Goal: Find specific page/section: Find specific page/section

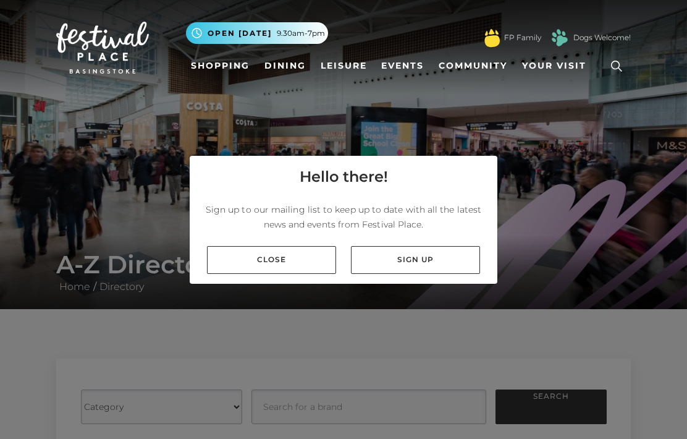
click at [293, 274] on link "Close" at bounding box center [271, 260] width 129 height 28
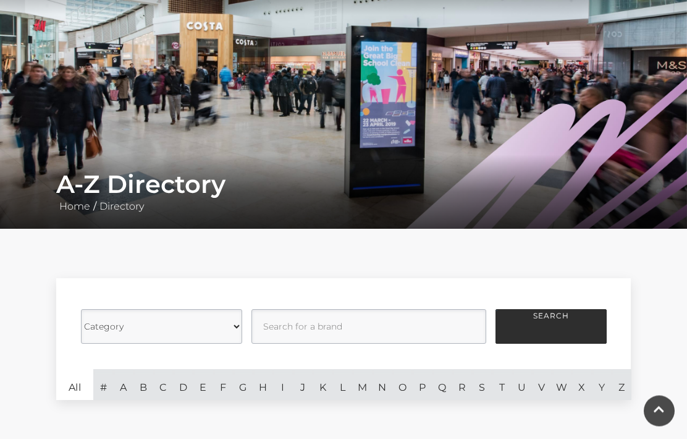
scroll to position [80, 0]
click at [483, 385] on link "S" at bounding box center [482, 384] width 20 height 31
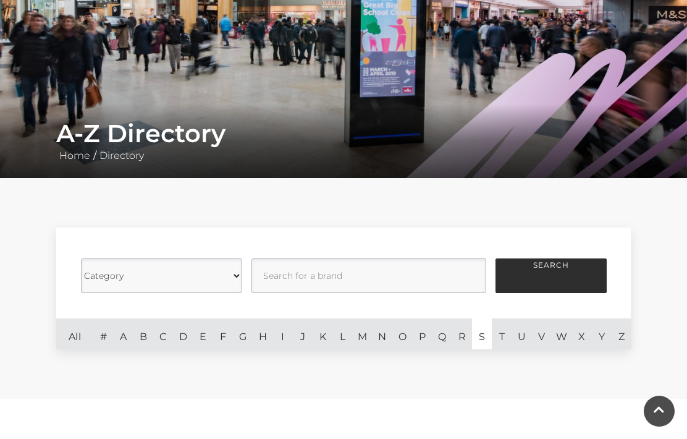
click at [569, 270] on button "Search" at bounding box center [551, 275] width 111 height 35
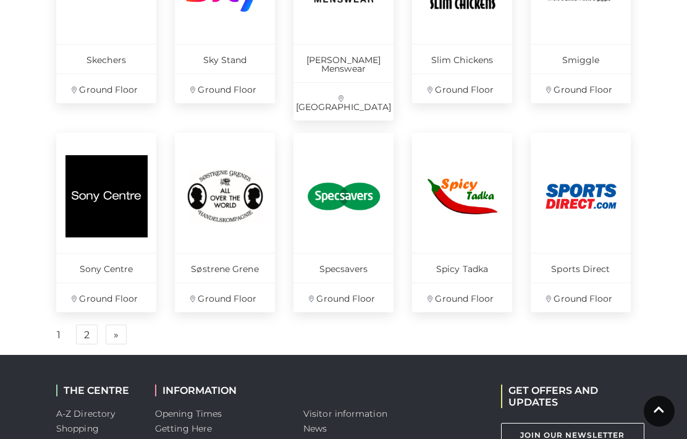
scroll to position [849, 0]
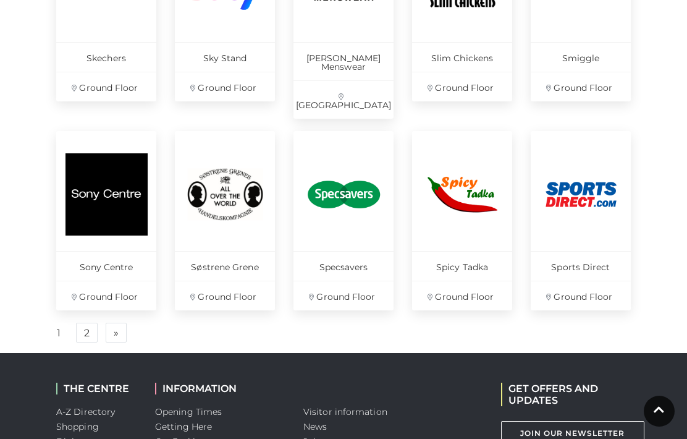
click at [88, 323] on link "2" at bounding box center [87, 333] width 22 height 20
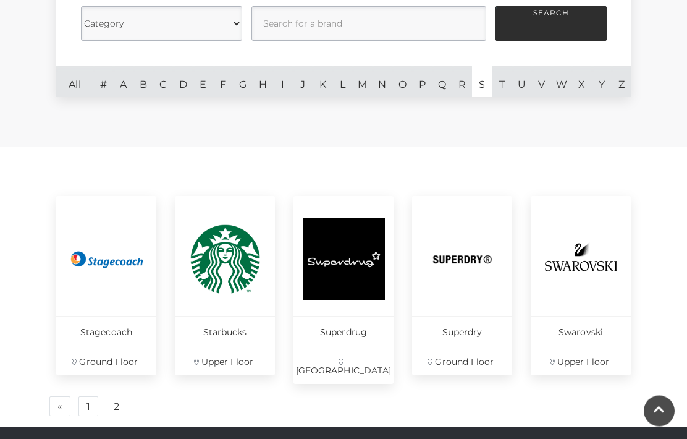
scroll to position [383, 0]
click at [116, 398] on link "2" at bounding box center [116, 407] width 20 height 20
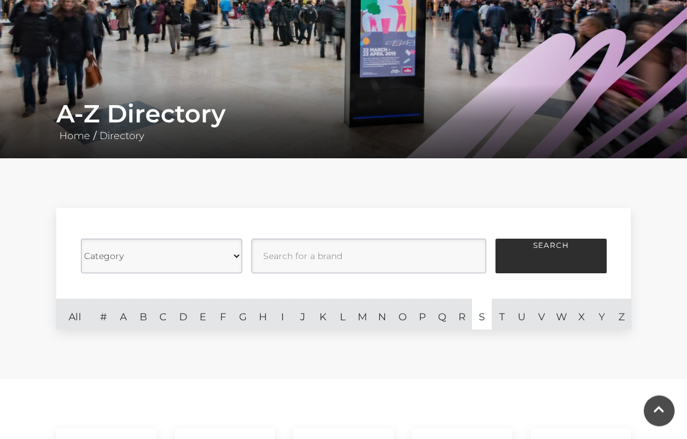
scroll to position [151, 0]
click at [74, 310] on link "All" at bounding box center [74, 314] width 37 height 31
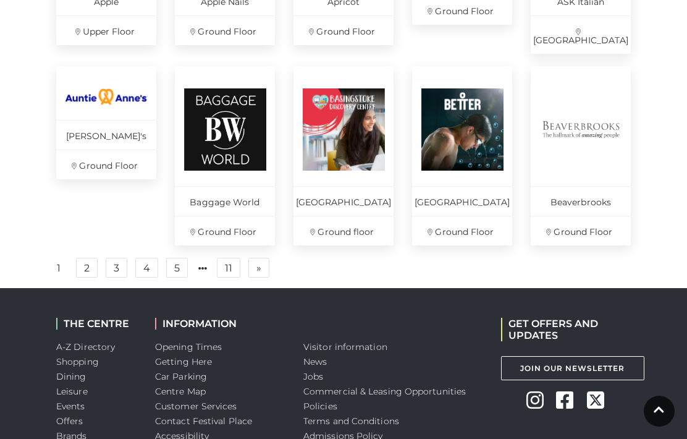
scroll to position [885, 0]
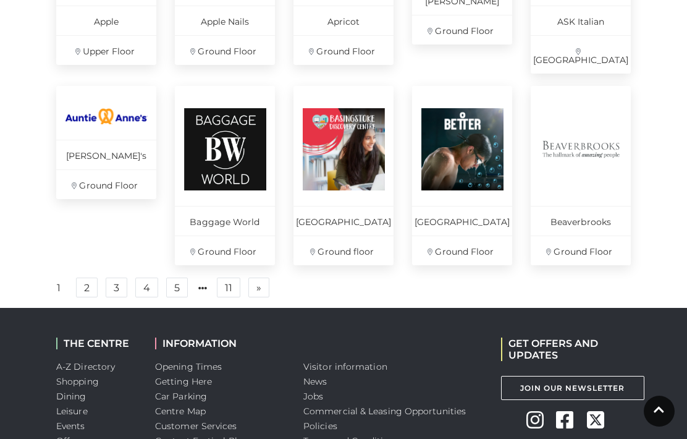
click at [85, 287] on link "2" at bounding box center [87, 288] width 22 height 20
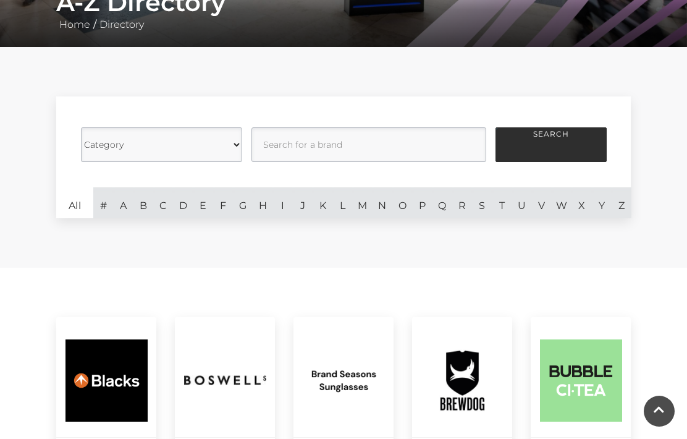
scroll to position [261, 0]
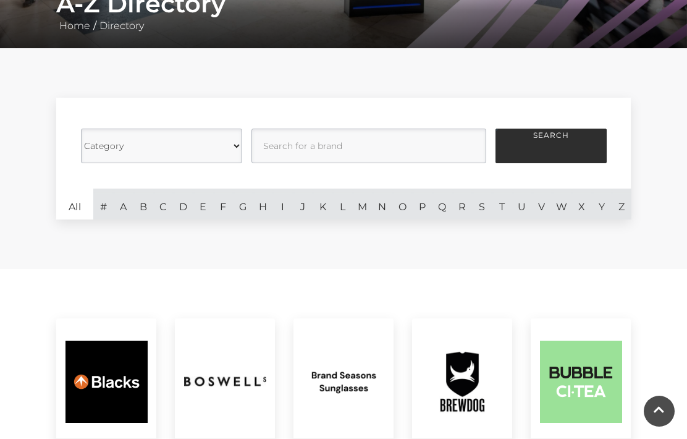
click at [166, 204] on link "C" at bounding box center [163, 204] width 20 height 31
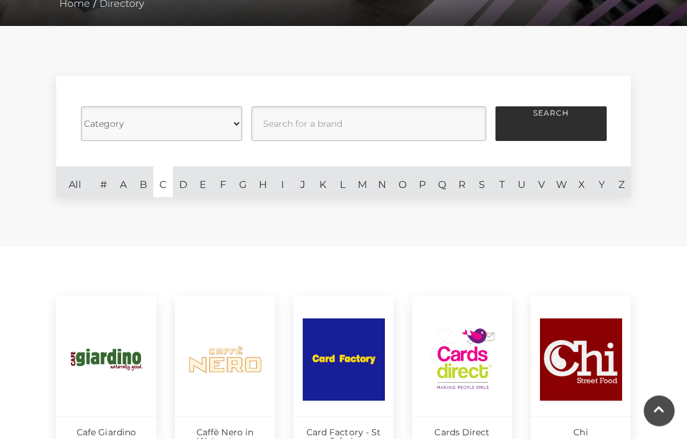
scroll to position [259, 0]
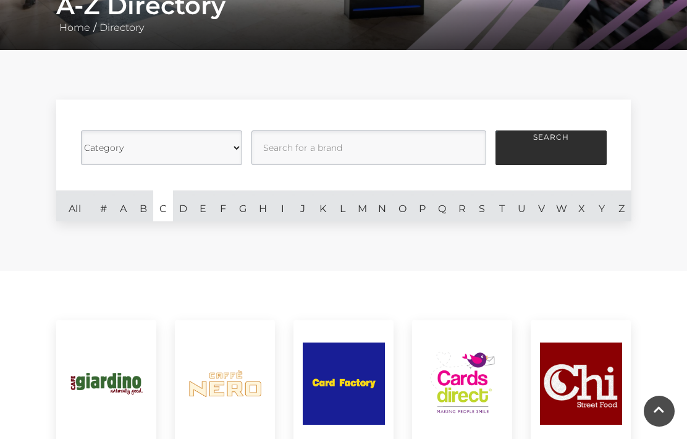
click at [182, 203] on link "D" at bounding box center [183, 205] width 20 height 31
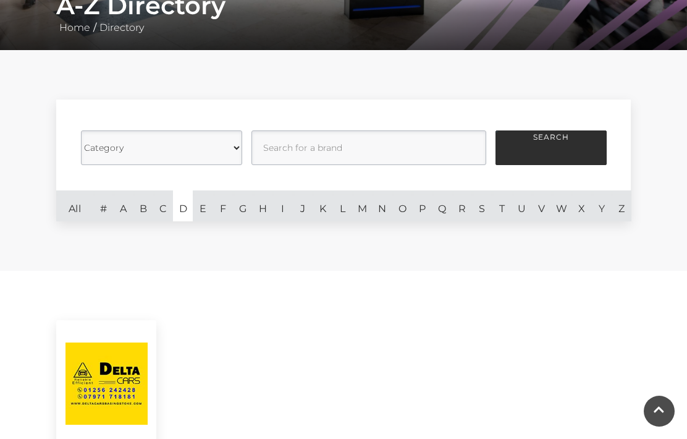
click at [201, 205] on link "E" at bounding box center [203, 205] width 20 height 31
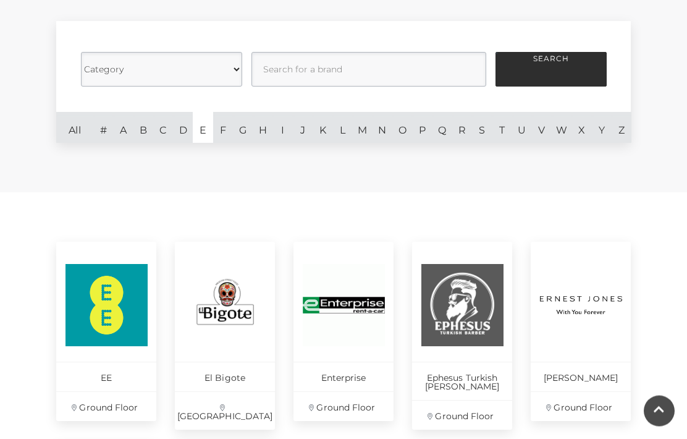
scroll to position [338, 0]
click at [223, 125] on link "F" at bounding box center [223, 127] width 20 height 31
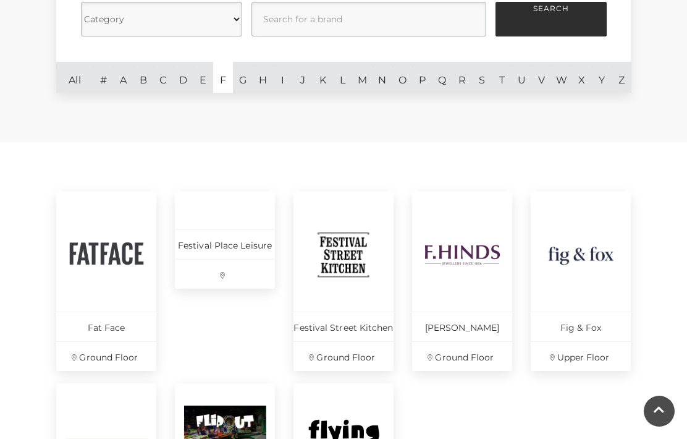
scroll to position [379, 0]
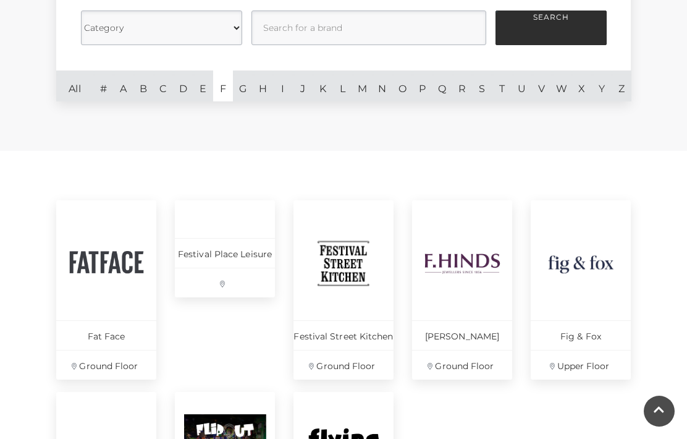
click at [244, 83] on link "G" at bounding box center [243, 85] width 20 height 31
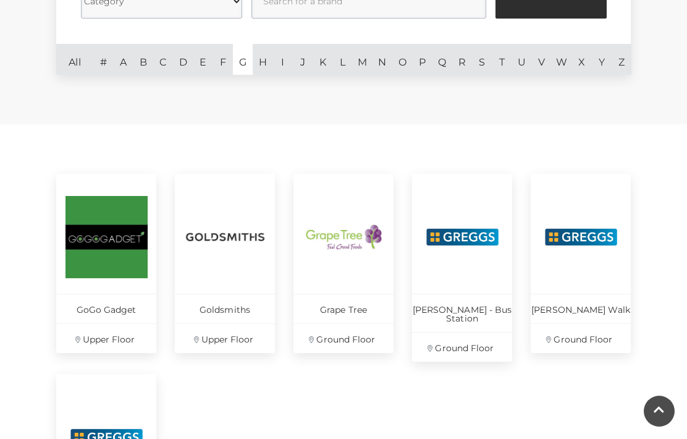
scroll to position [405, 0]
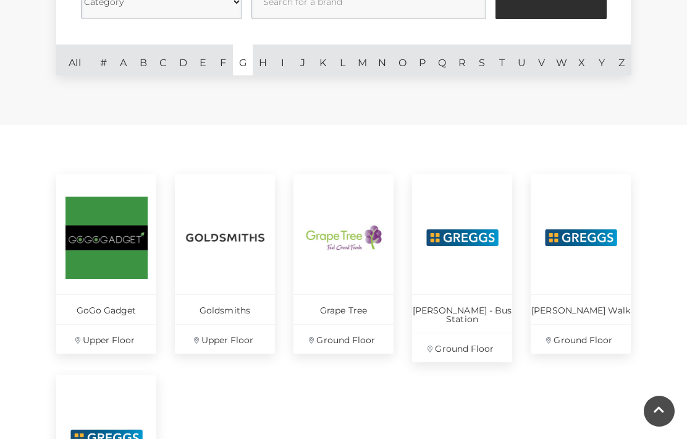
click at [260, 57] on link "H" at bounding box center [263, 60] width 20 height 31
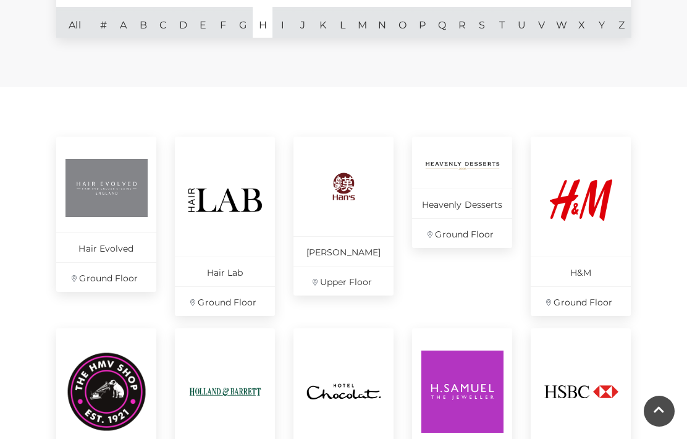
scroll to position [438, 0]
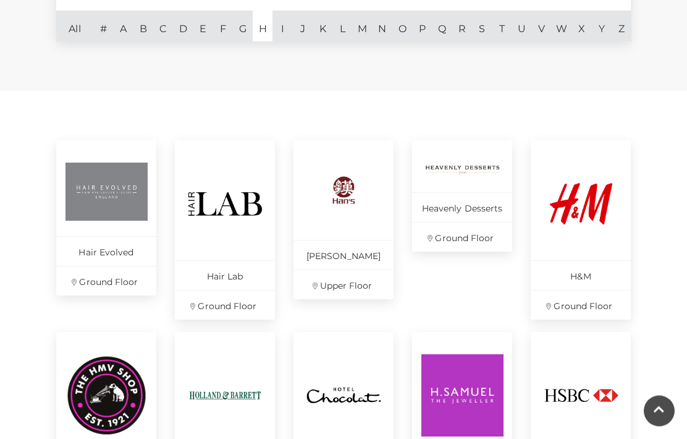
click at [281, 28] on link "I" at bounding box center [283, 26] width 20 height 31
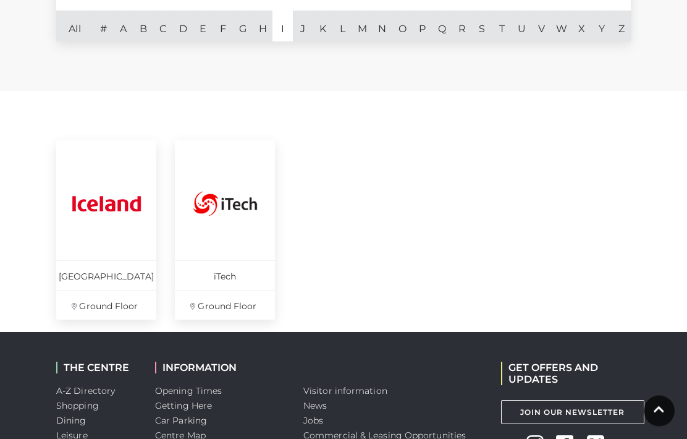
scroll to position [439, 0]
click at [304, 25] on link "J" at bounding box center [303, 26] width 20 height 31
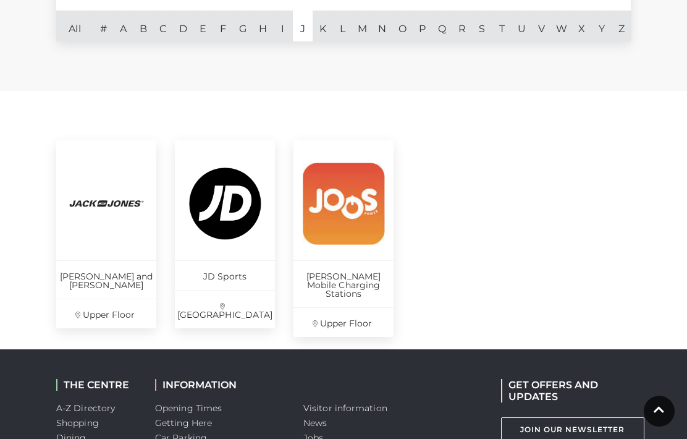
click at [325, 25] on link "K" at bounding box center [323, 26] width 20 height 31
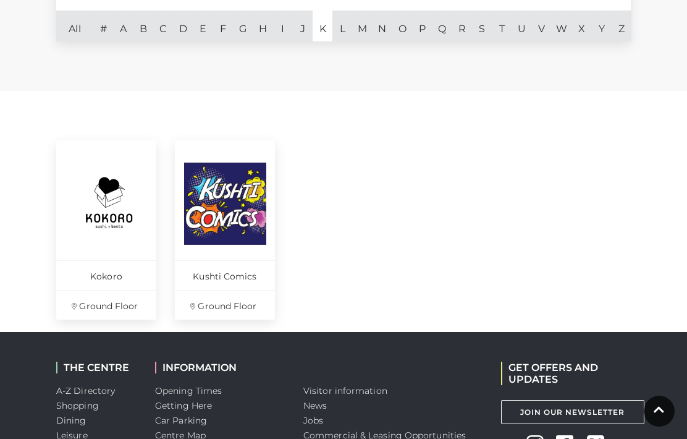
click at [348, 25] on link "L" at bounding box center [343, 26] width 20 height 31
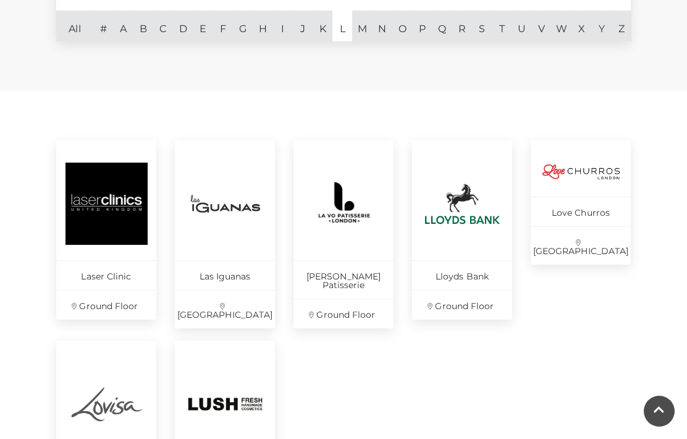
click at [367, 23] on link "M" at bounding box center [362, 26] width 20 height 31
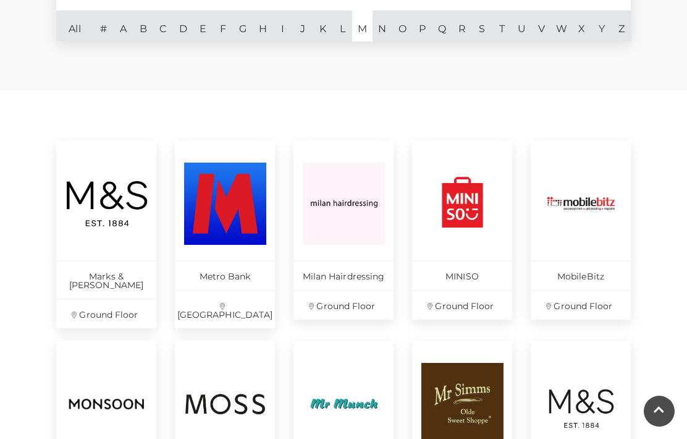
click at [381, 27] on link "N" at bounding box center [383, 26] width 20 height 31
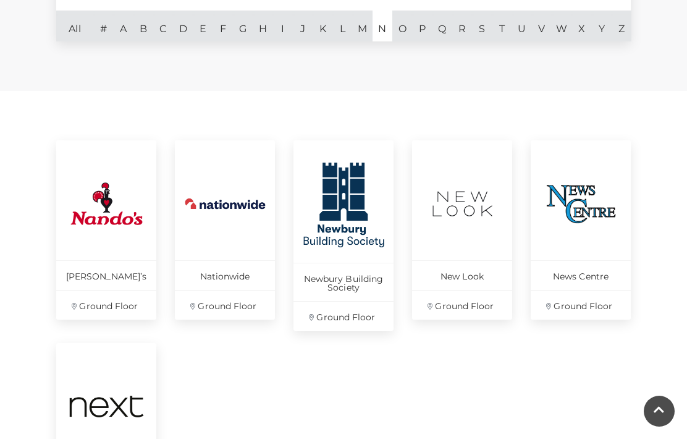
click at [402, 28] on link "O" at bounding box center [403, 26] width 20 height 31
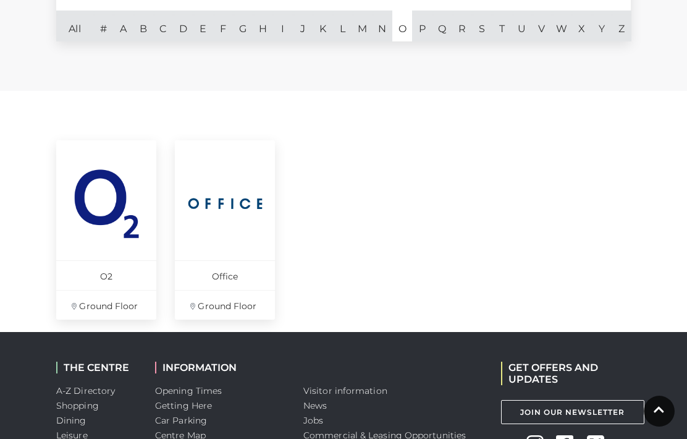
click at [422, 29] on link "P" at bounding box center [422, 26] width 20 height 31
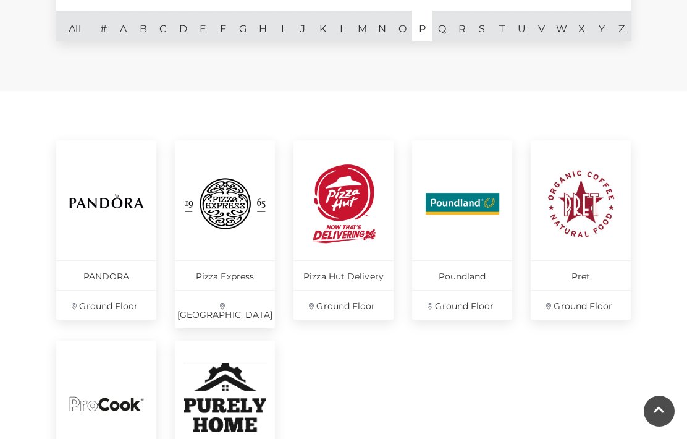
click at [444, 25] on link "Q" at bounding box center [443, 26] width 20 height 31
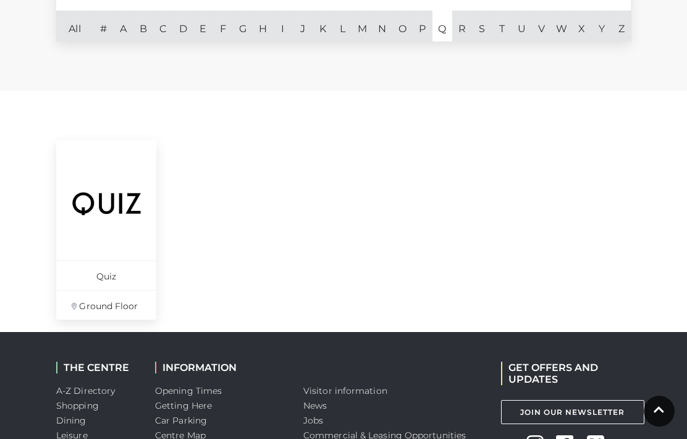
click at [461, 25] on link "R" at bounding box center [463, 26] width 20 height 31
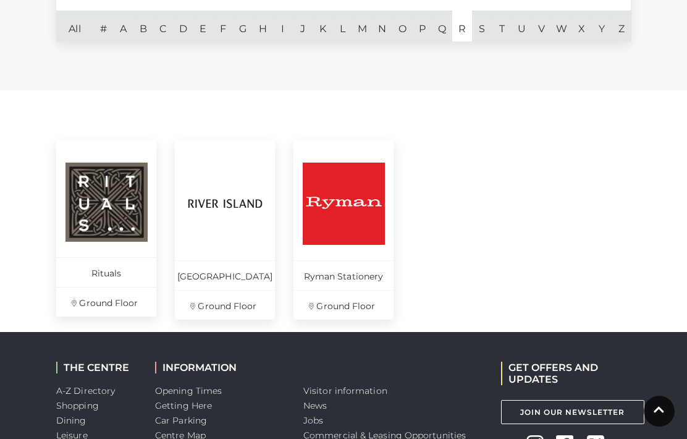
click at [483, 28] on link "S" at bounding box center [482, 26] width 20 height 31
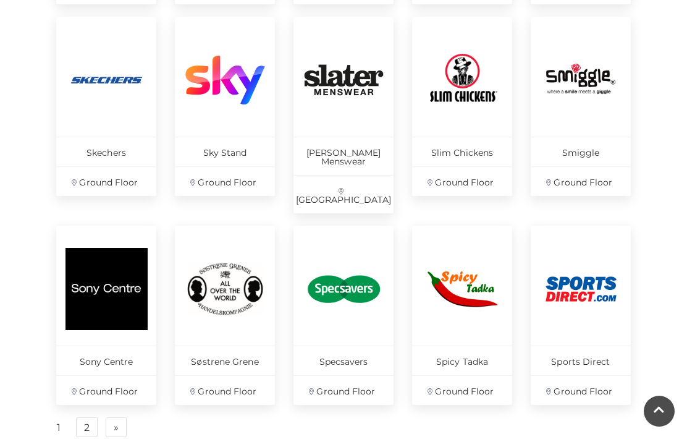
scroll to position [742, 0]
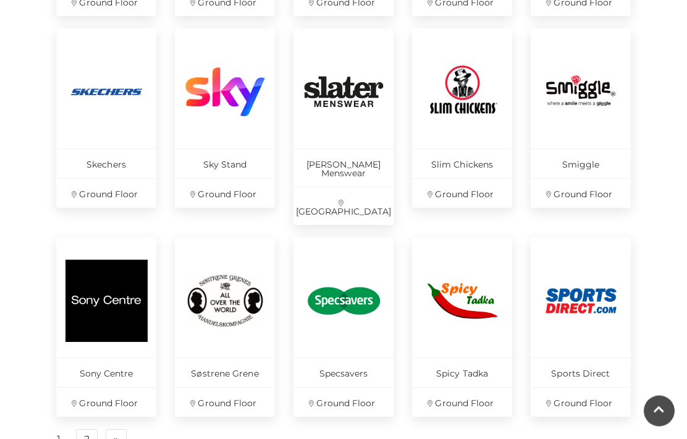
click at [80, 430] on link "2" at bounding box center [87, 440] width 22 height 20
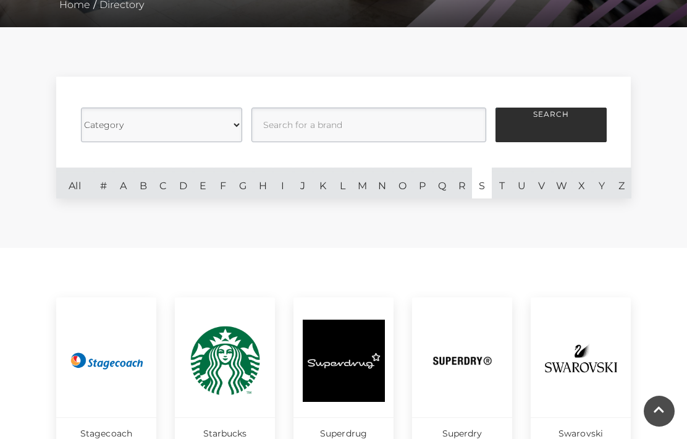
scroll to position [278, 0]
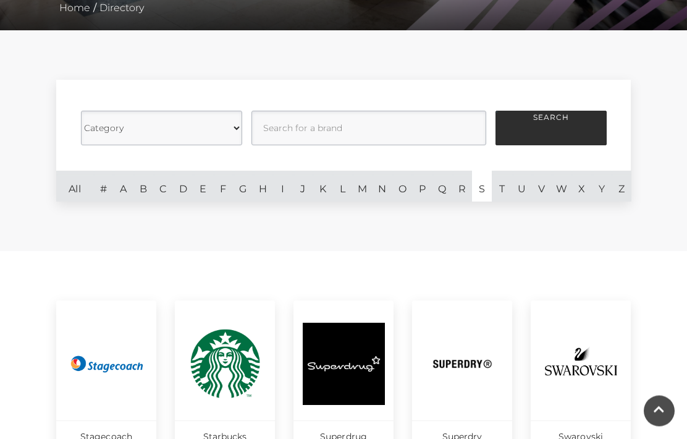
click at [503, 190] on link "T" at bounding box center [502, 186] width 20 height 31
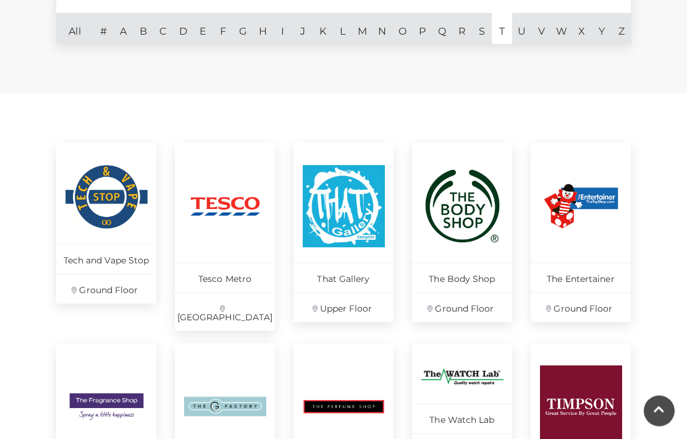
scroll to position [417, 0]
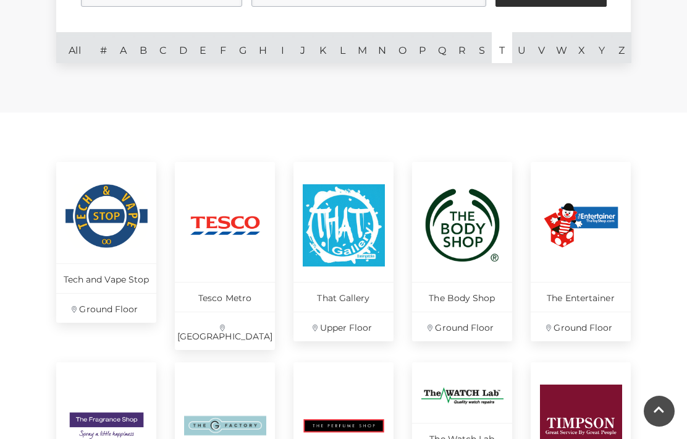
click at [523, 48] on link "U" at bounding box center [522, 47] width 20 height 31
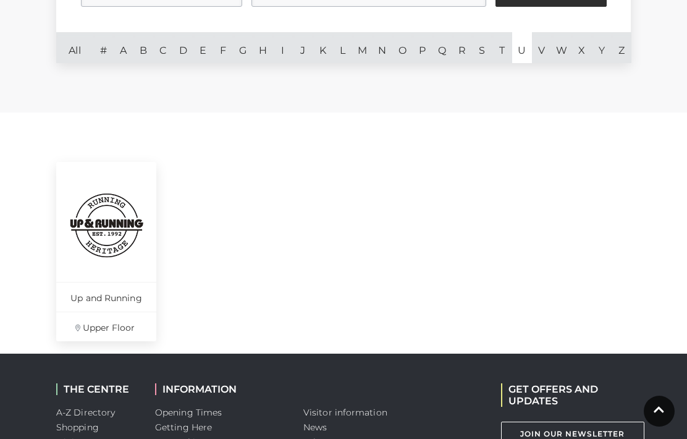
click at [544, 45] on link "V" at bounding box center [542, 47] width 20 height 31
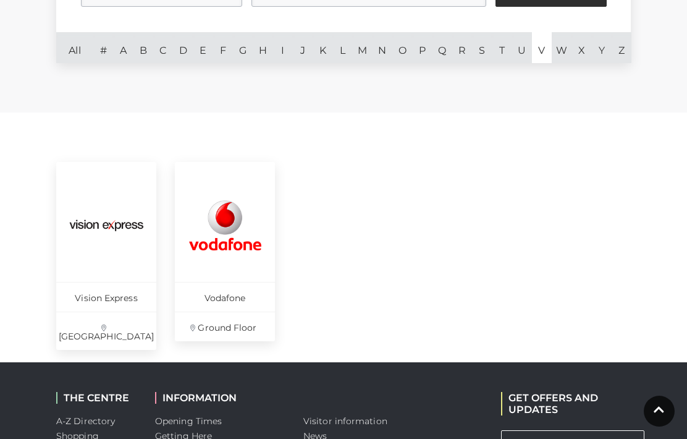
click at [563, 48] on link "W" at bounding box center [562, 47] width 20 height 31
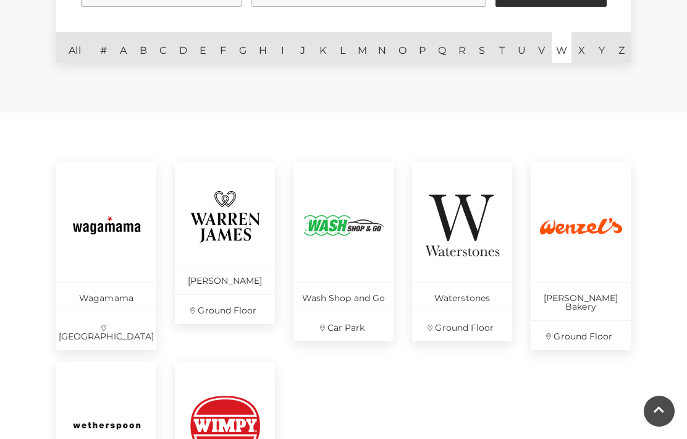
click at [581, 49] on link "X" at bounding box center [582, 47] width 20 height 31
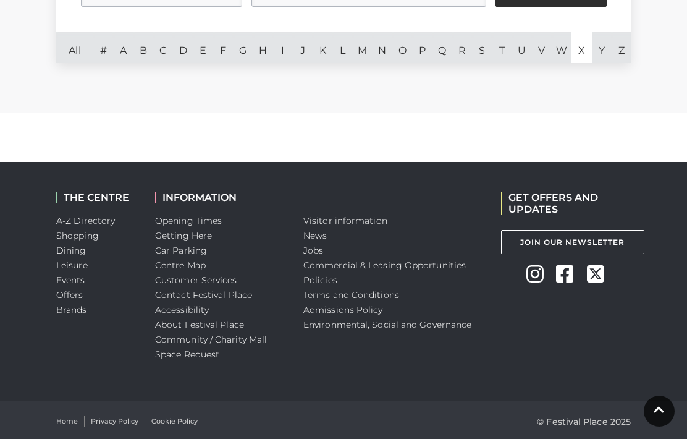
click at [595, 56] on link "Y" at bounding box center [602, 47] width 20 height 31
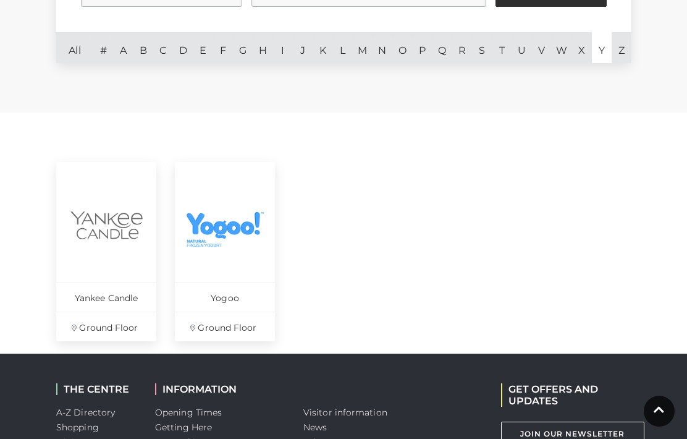
click at [622, 53] on link "Z" at bounding box center [622, 47] width 20 height 31
